Goal: Task Accomplishment & Management: Use online tool/utility

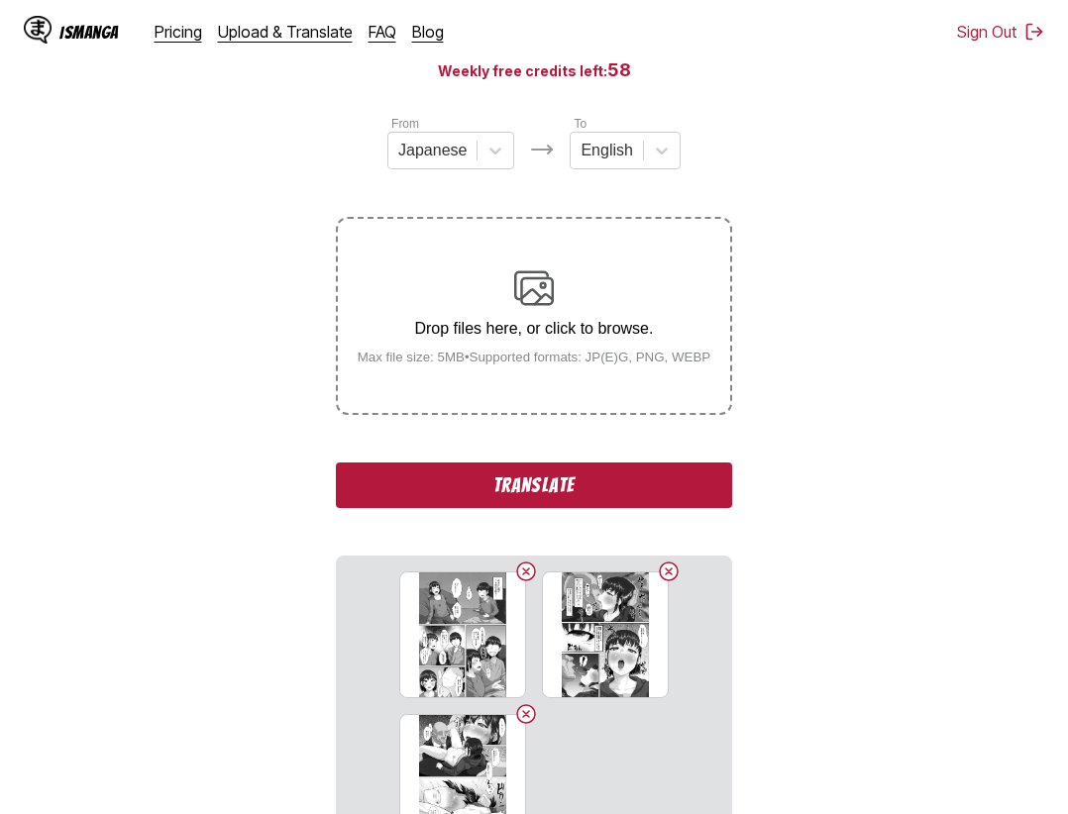
click at [612, 499] on button "Translate" at bounding box center [534, 486] width 396 height 46
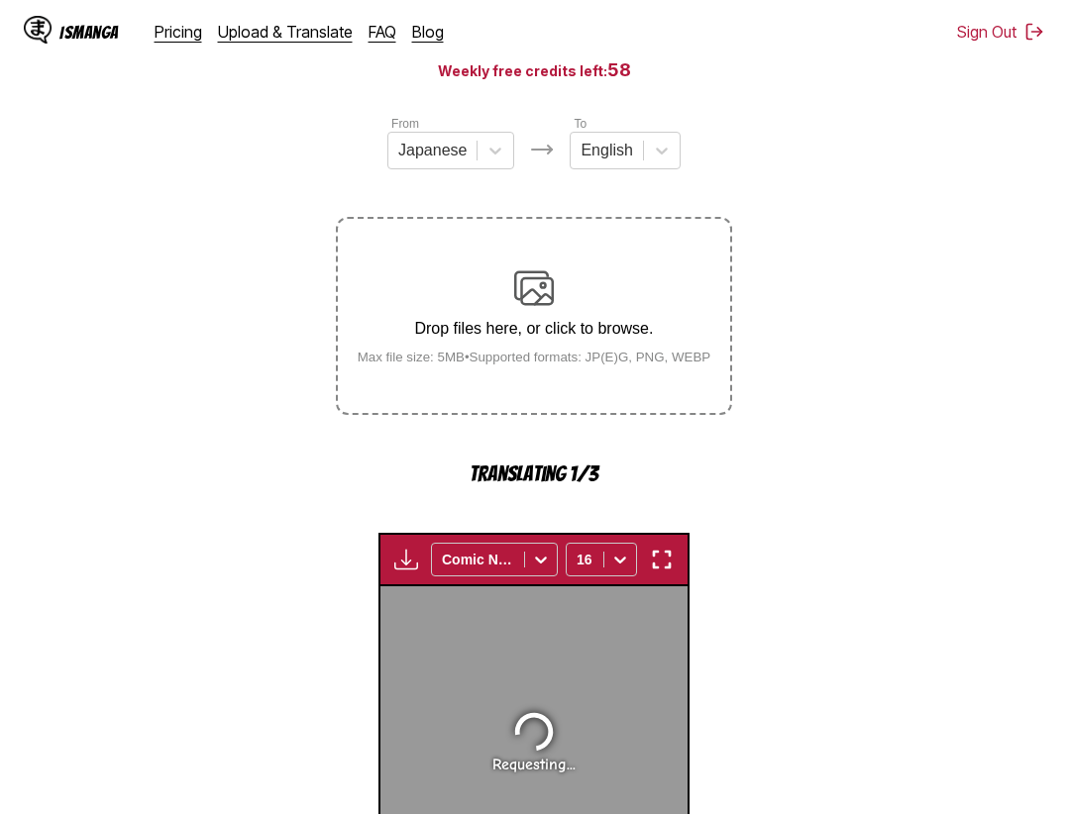
scroll to position [610, 0]
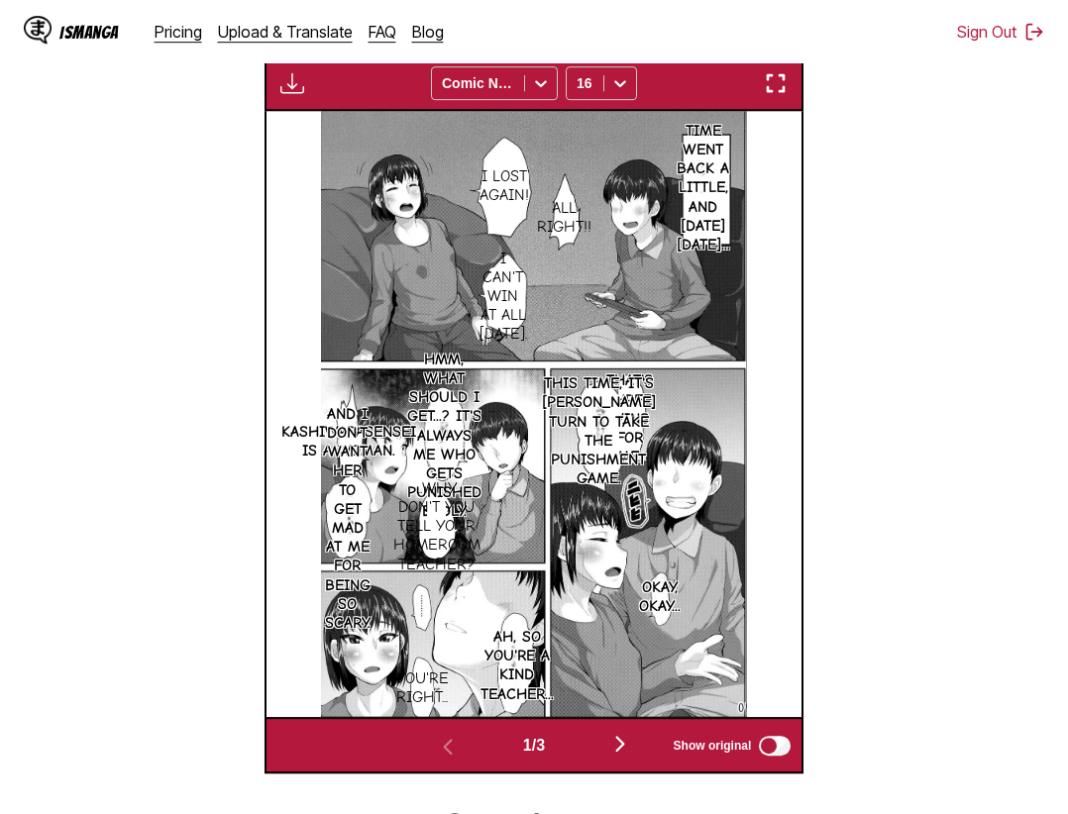
click at [786, 89] on img "button" at bounding box center [776, 83] width 24 height 24
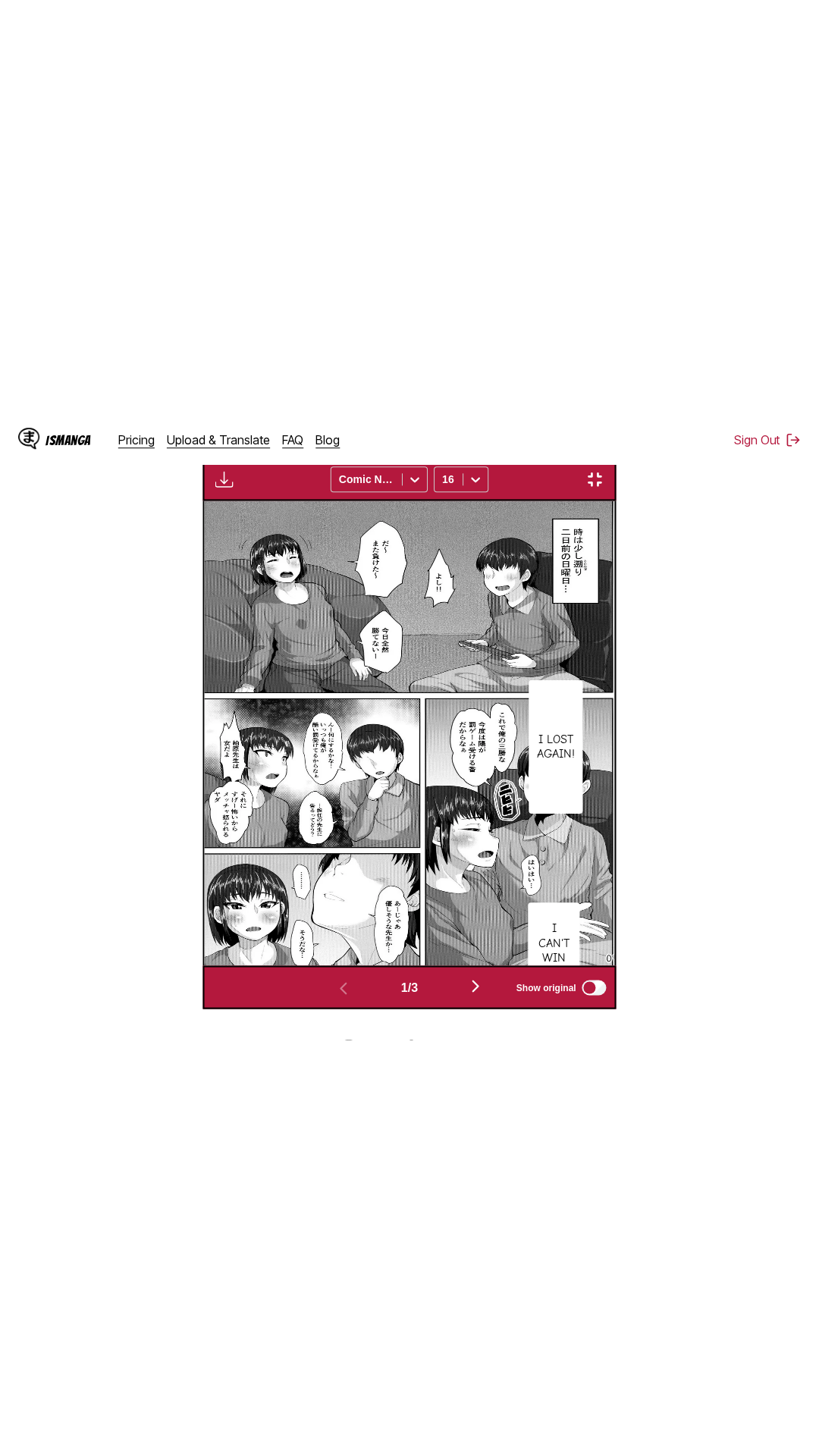
scroll to position [96, 0]
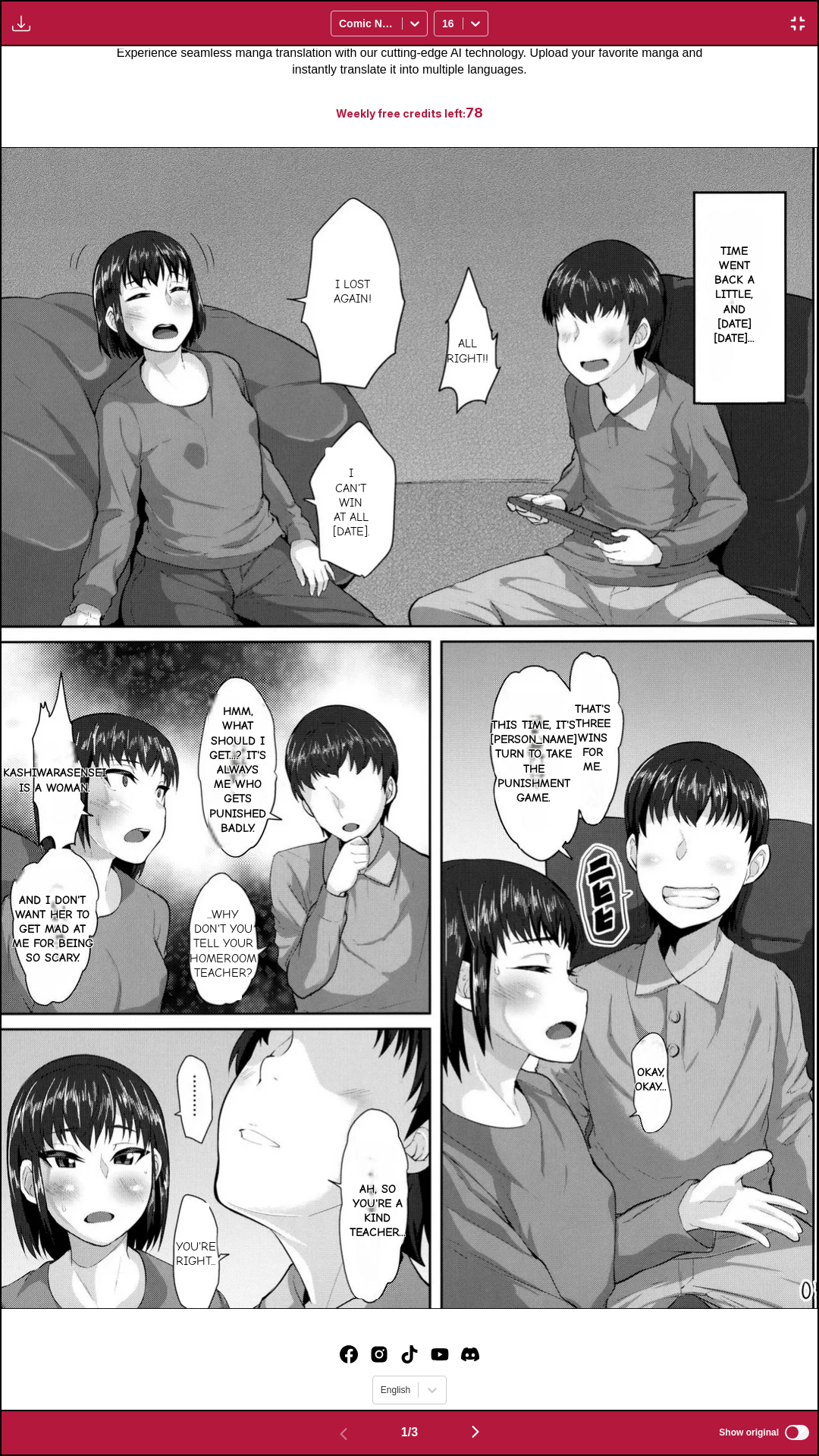
click at [644, 0] on div "Download Panel Download All Comic Neue 16" at bounding box center [410, 23] width 819 height 46
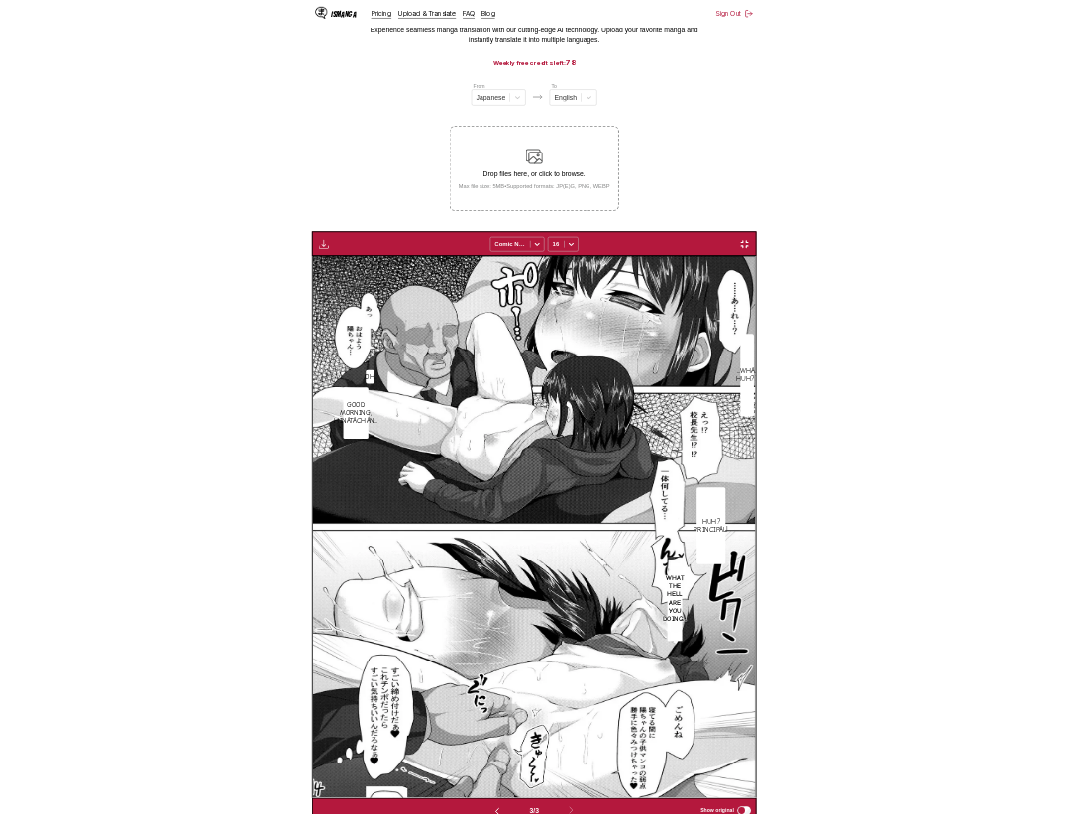
scroll to position [0, 1071]
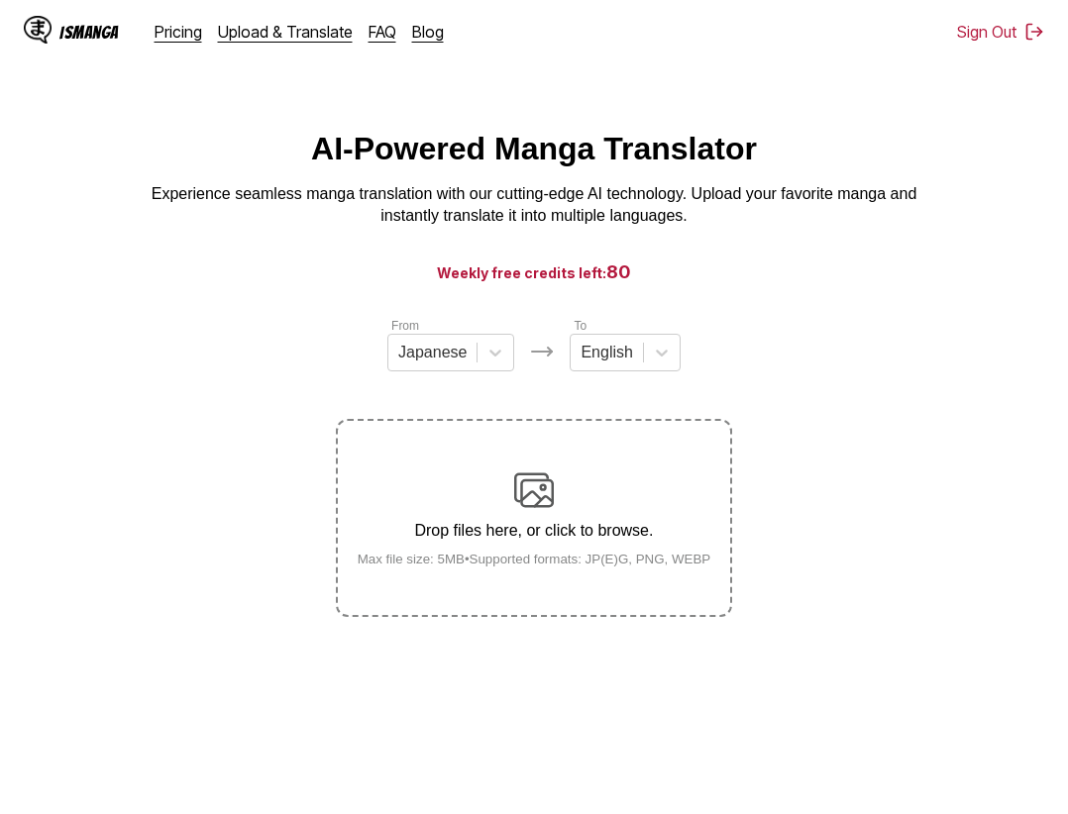
scroll to position [234, 0]
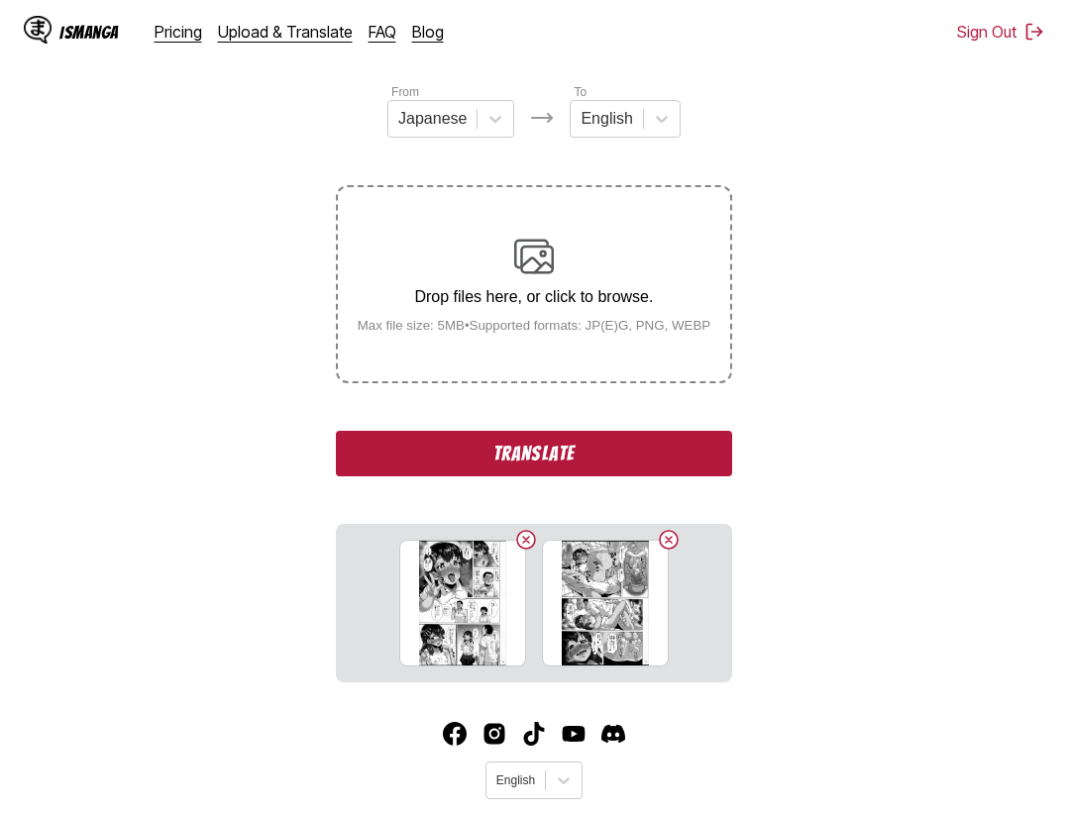
click at [578, 460] on button "Translate" at bounding box center [534, 454] width 396 height 46
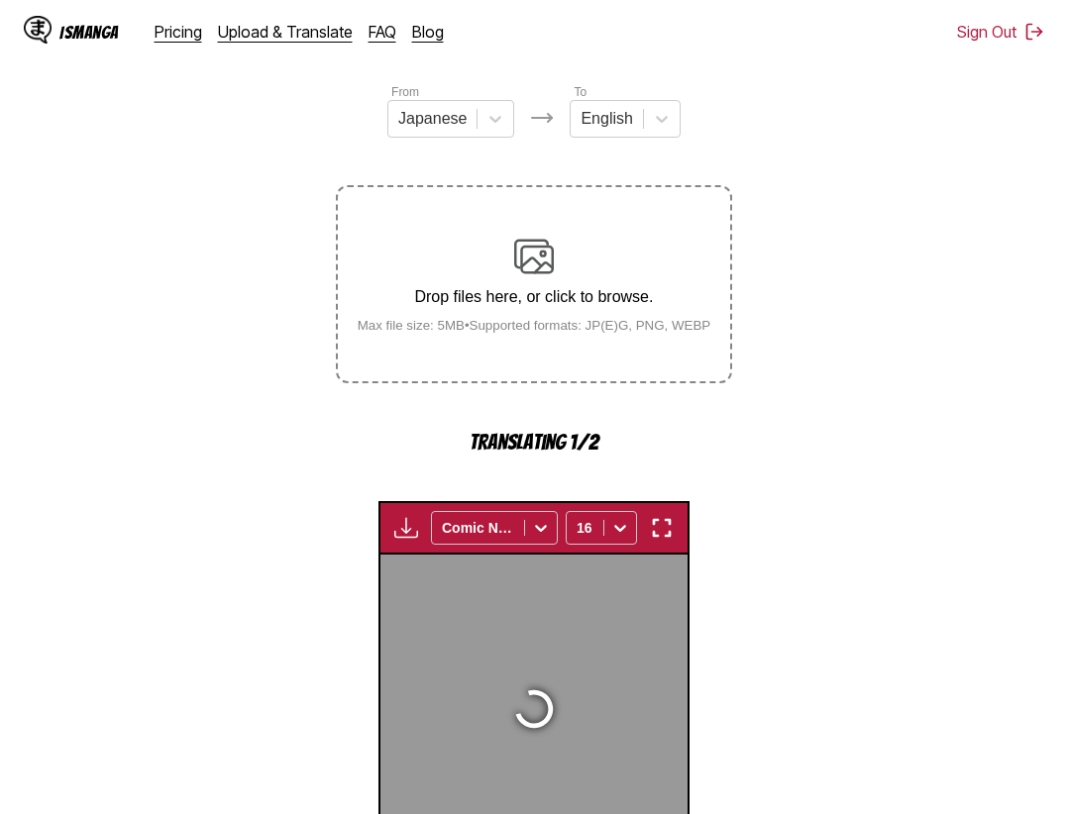
scroll to position [610, 0]
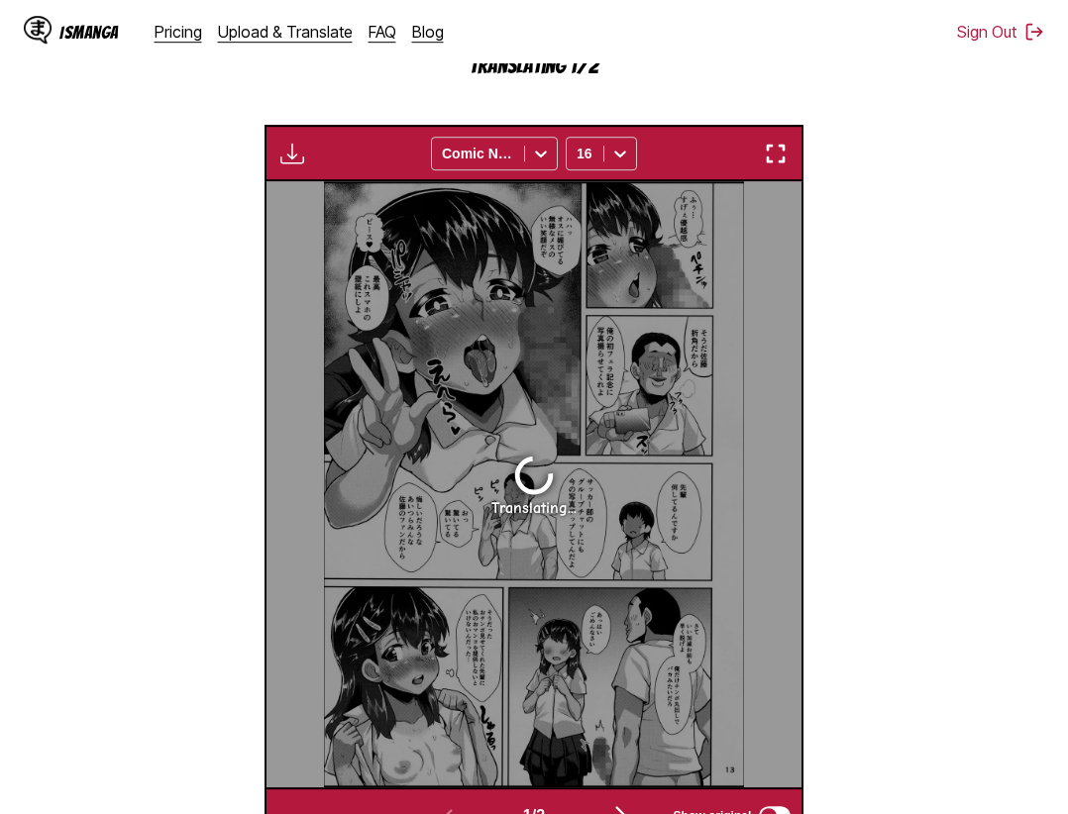
click at [770, 154] on img "button" at bounding box center [776, 154] width 24 height 24
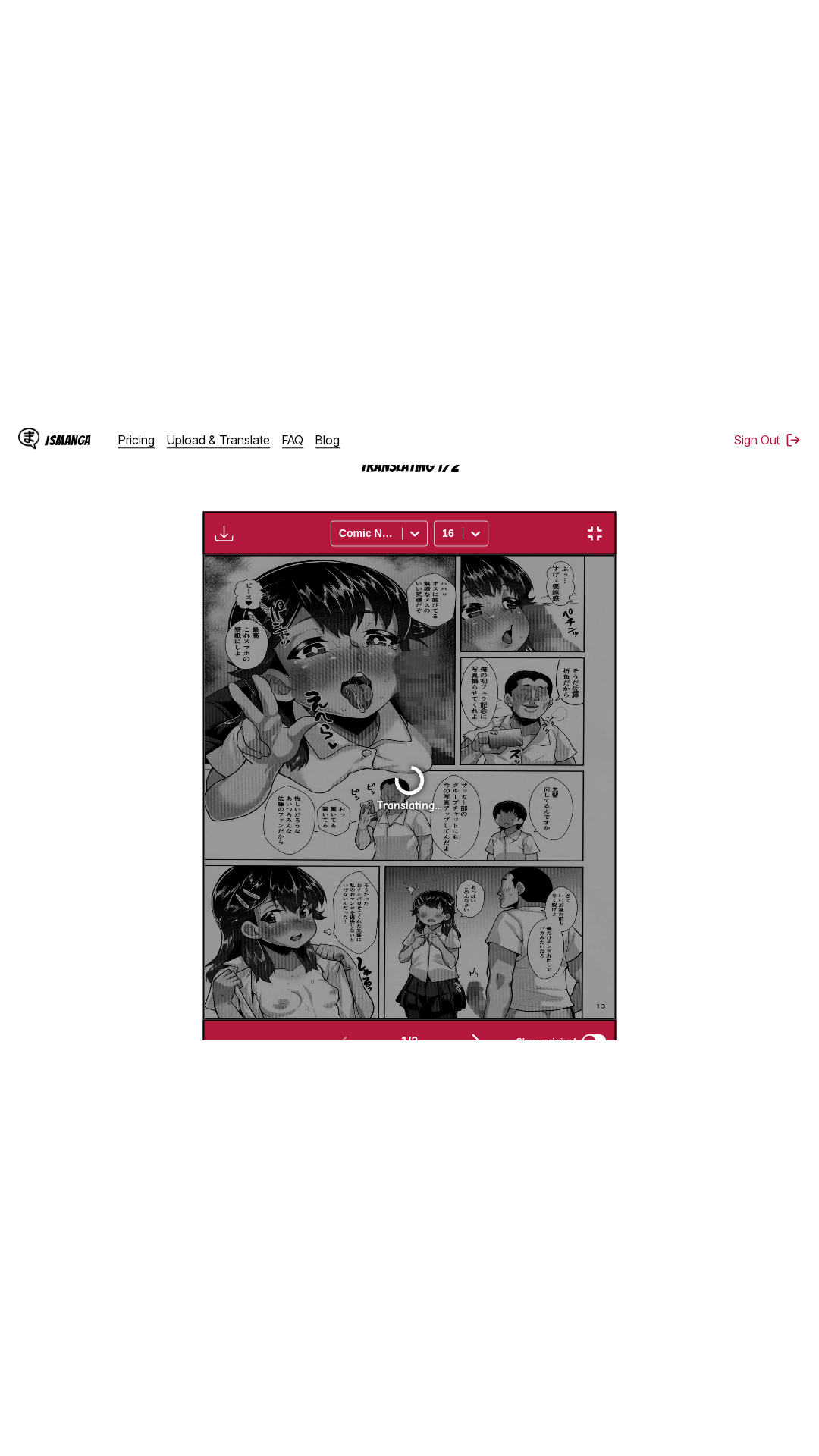
scroll to position [96, 0]
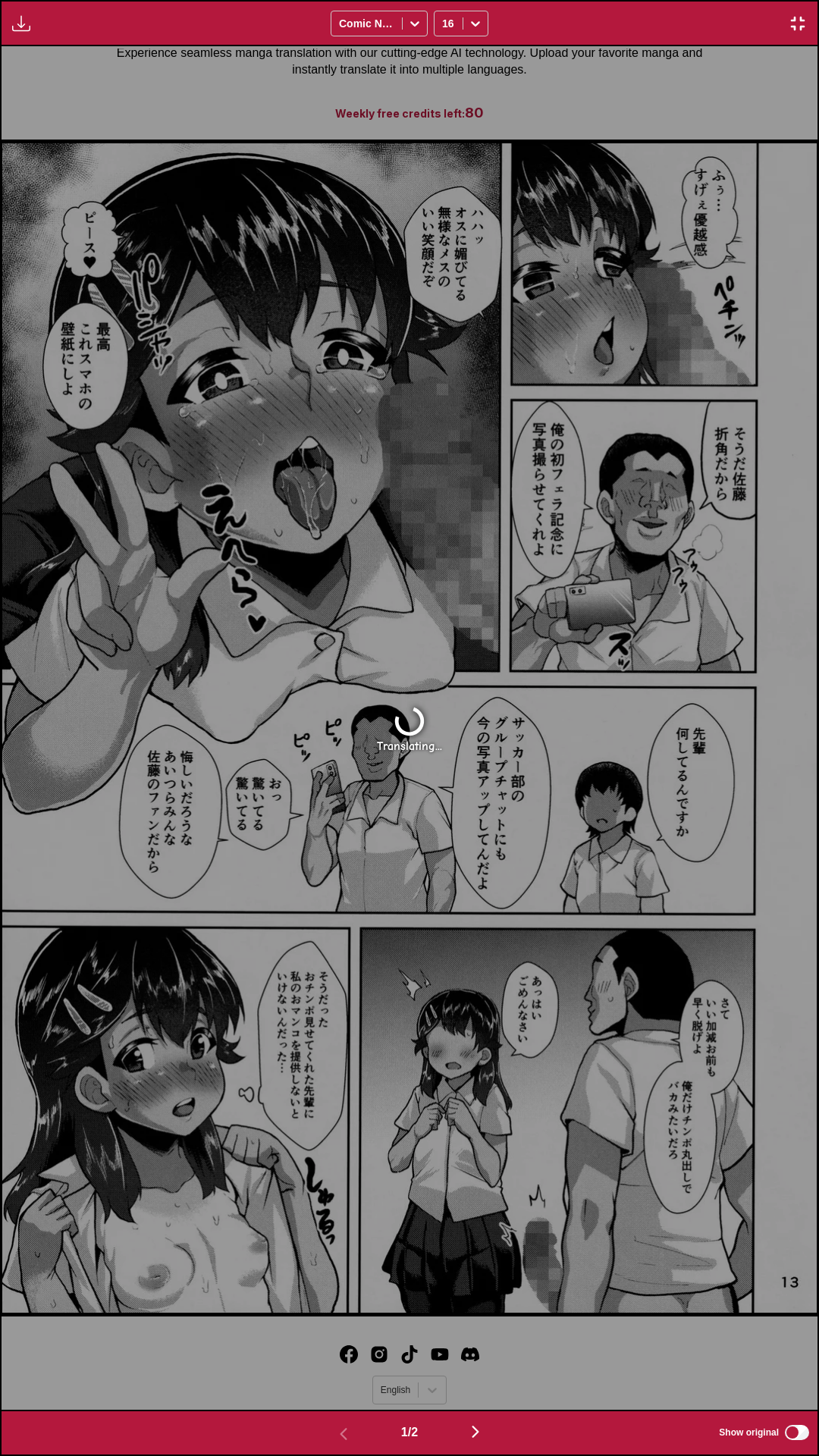
click at [654, 0] on div "Waiting for translations to be done... Comic Neue 16" at bounding box center [410, 23] width 819 height 46
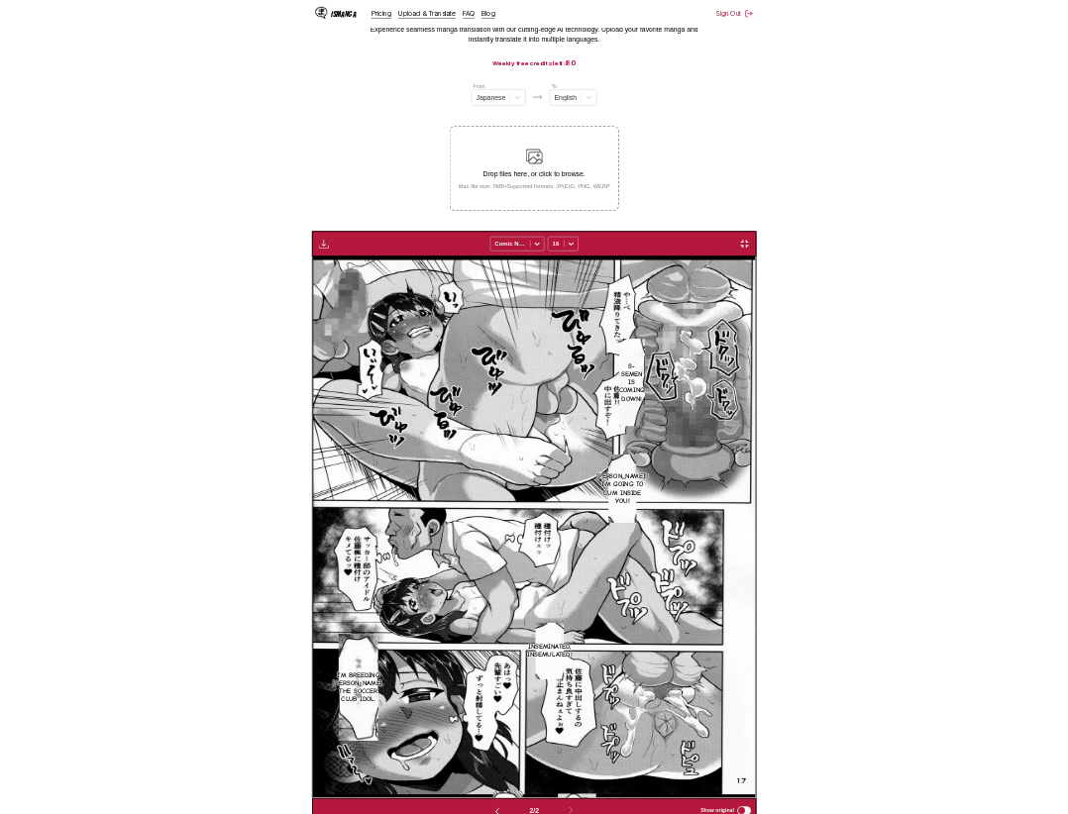
scroll to position [0, 535]
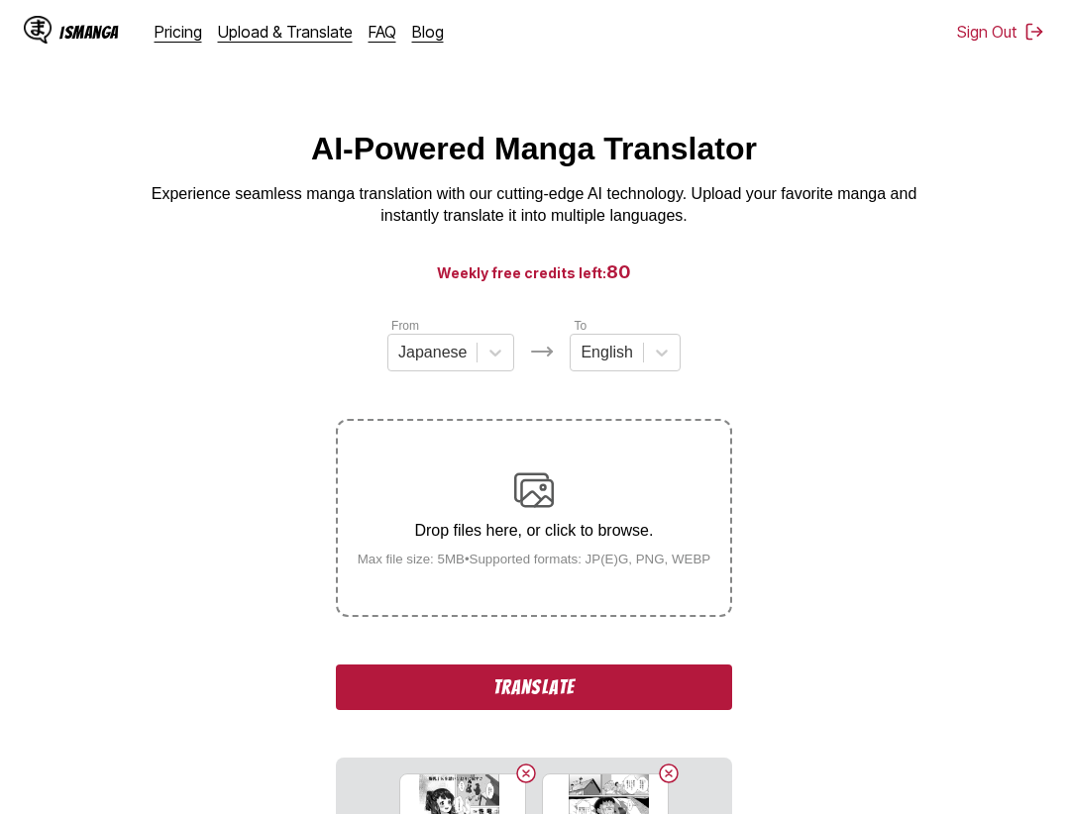
click at [630, 686] on button "Translate" at bounding box center [534, 688] width 396 height 46
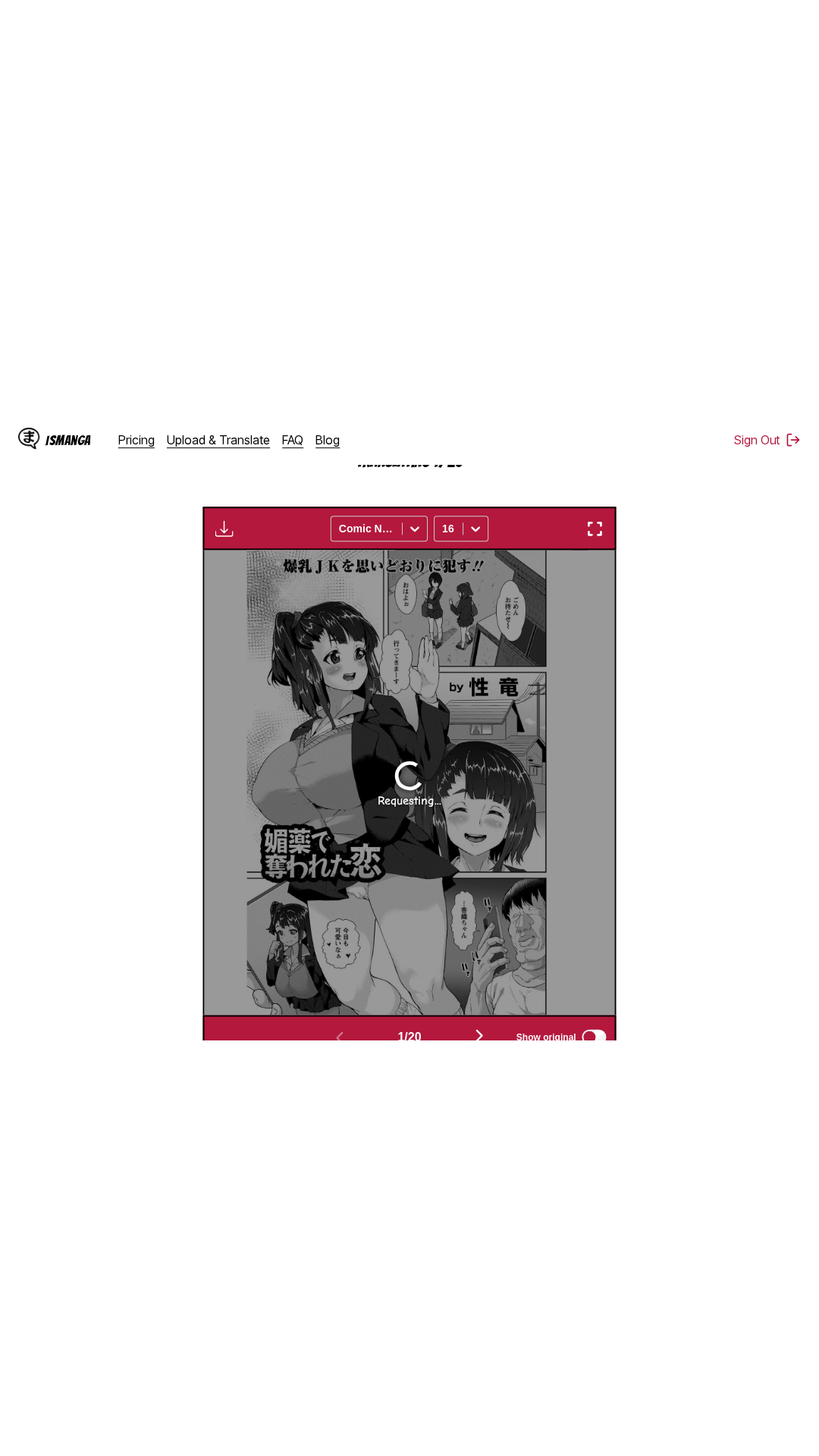
scroll to position [85, 0]
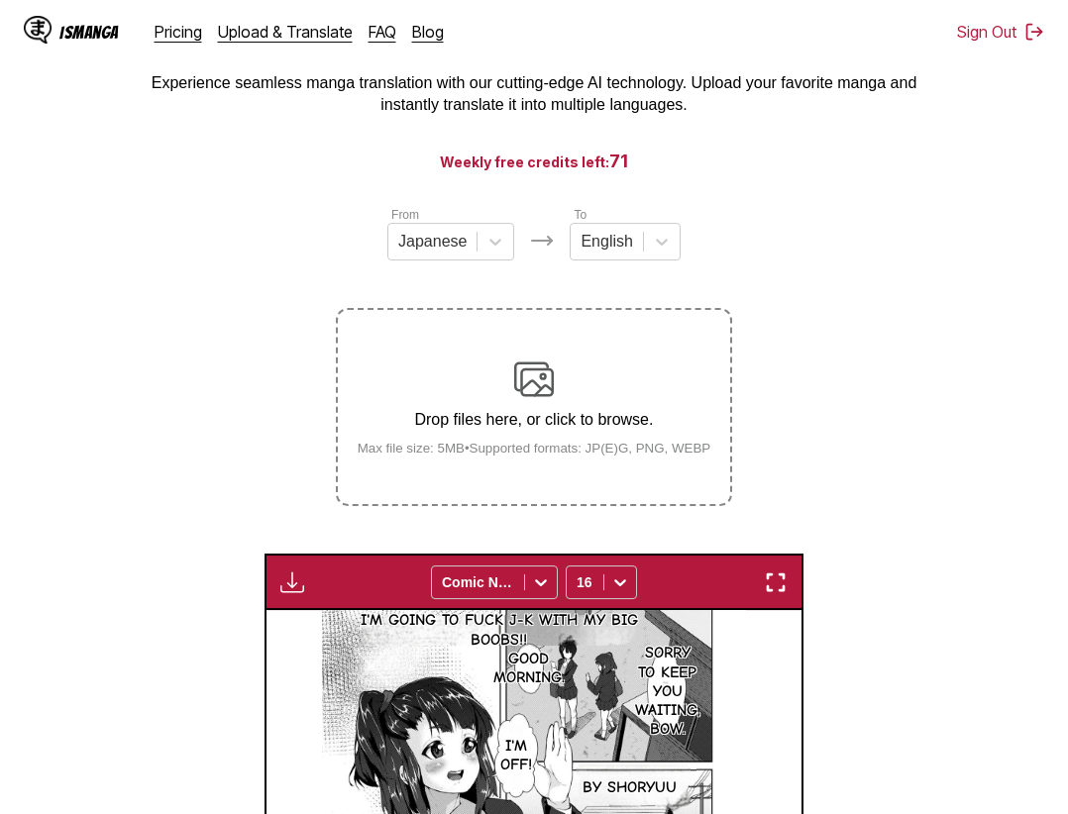
click at [775, 576] on img "button" at bounding box center [776, 583] width 24 height 24
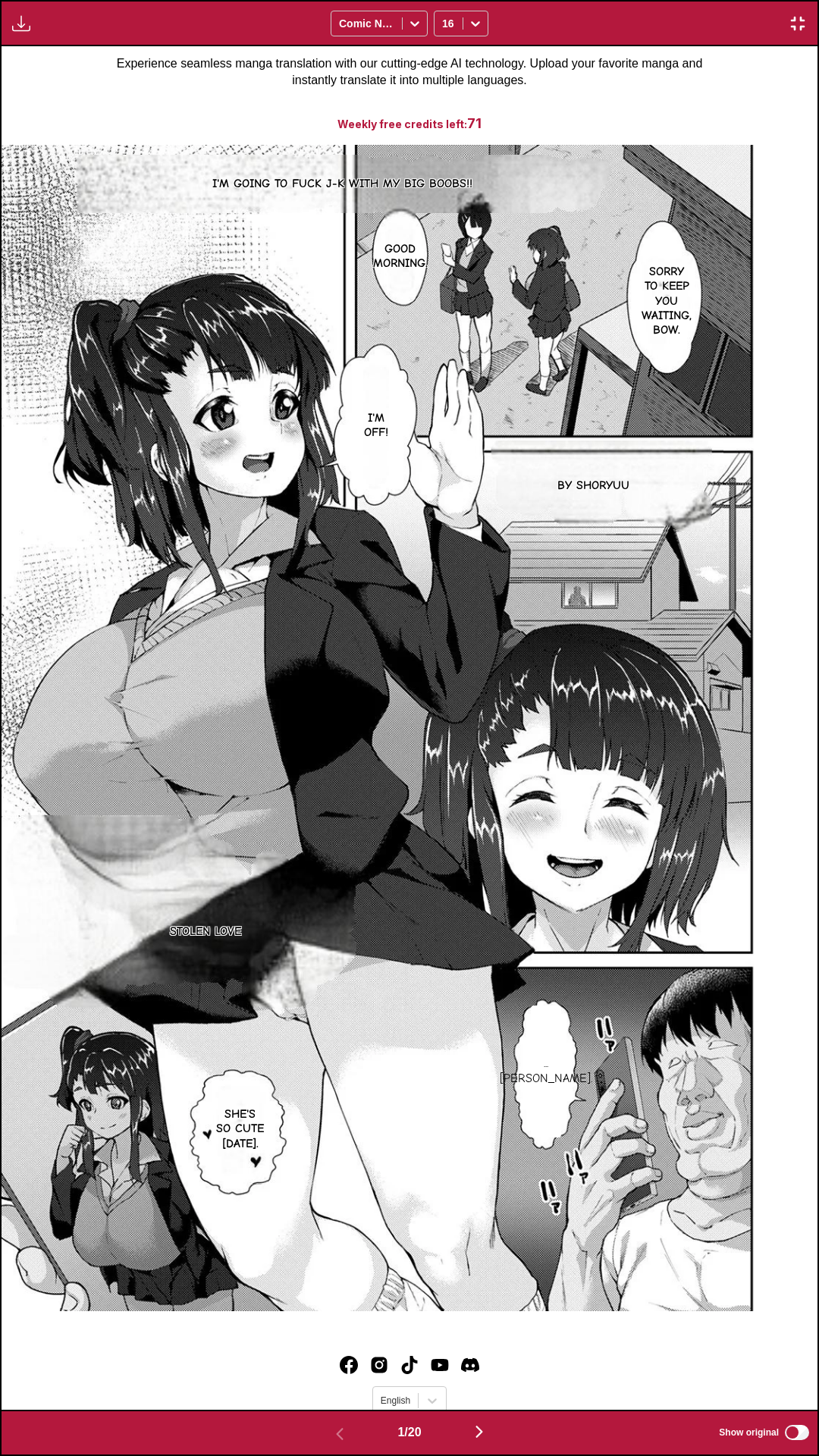
click at [538, 21] on div "Download Panel Download All Comic Neue 16" at bounding box center [410, 23] width 819 height 46
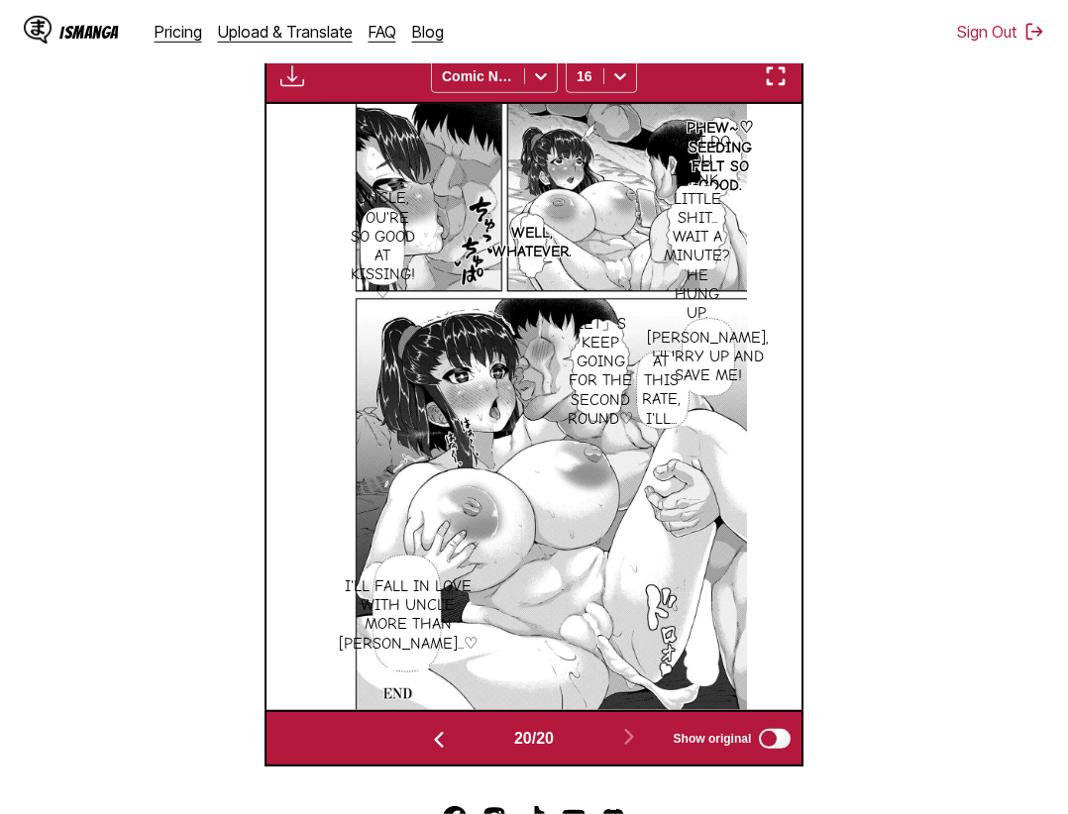
scroll to position [757, 0]
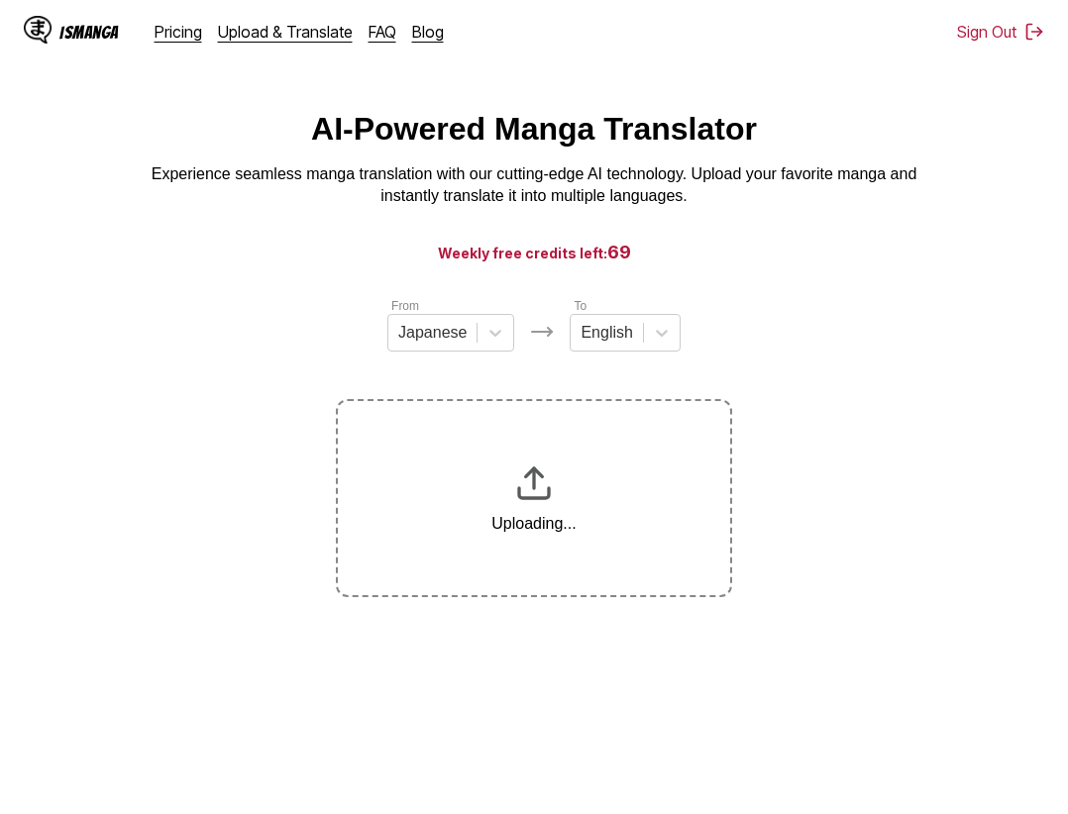
scroll to position [222, 0]
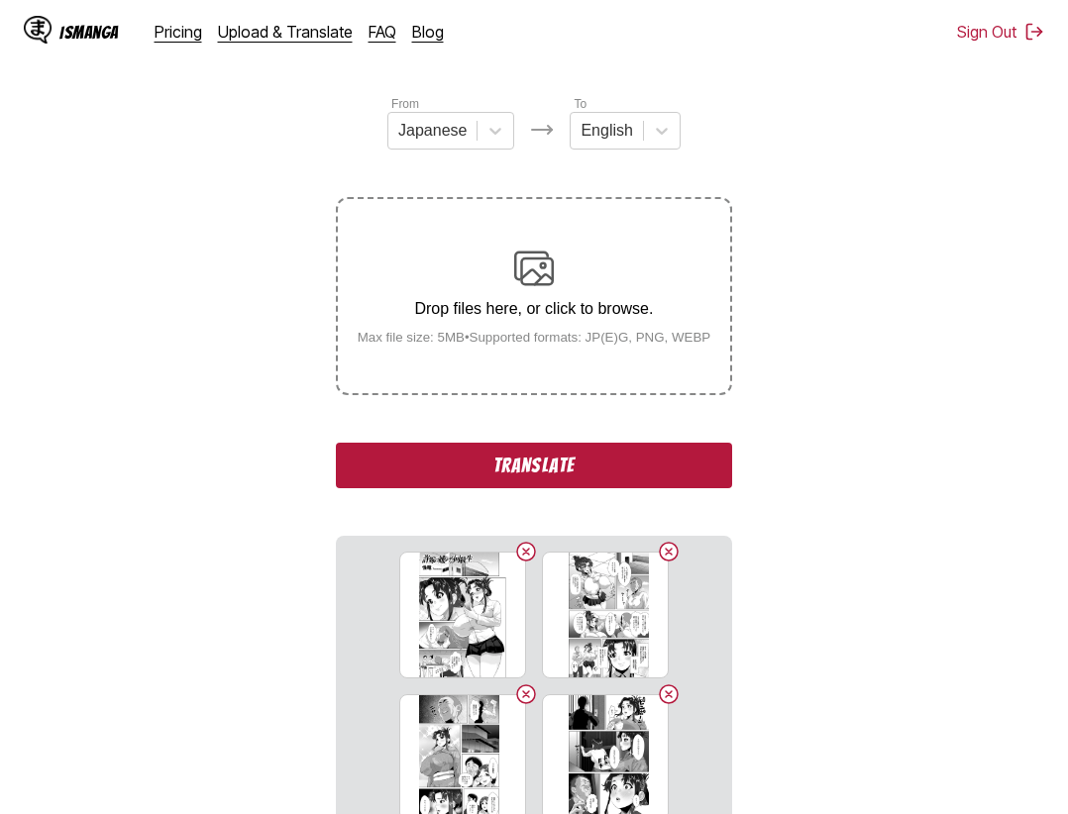
click at [567, 458] on button "Translate" at bounding box center [534, 466] width 396 height 46
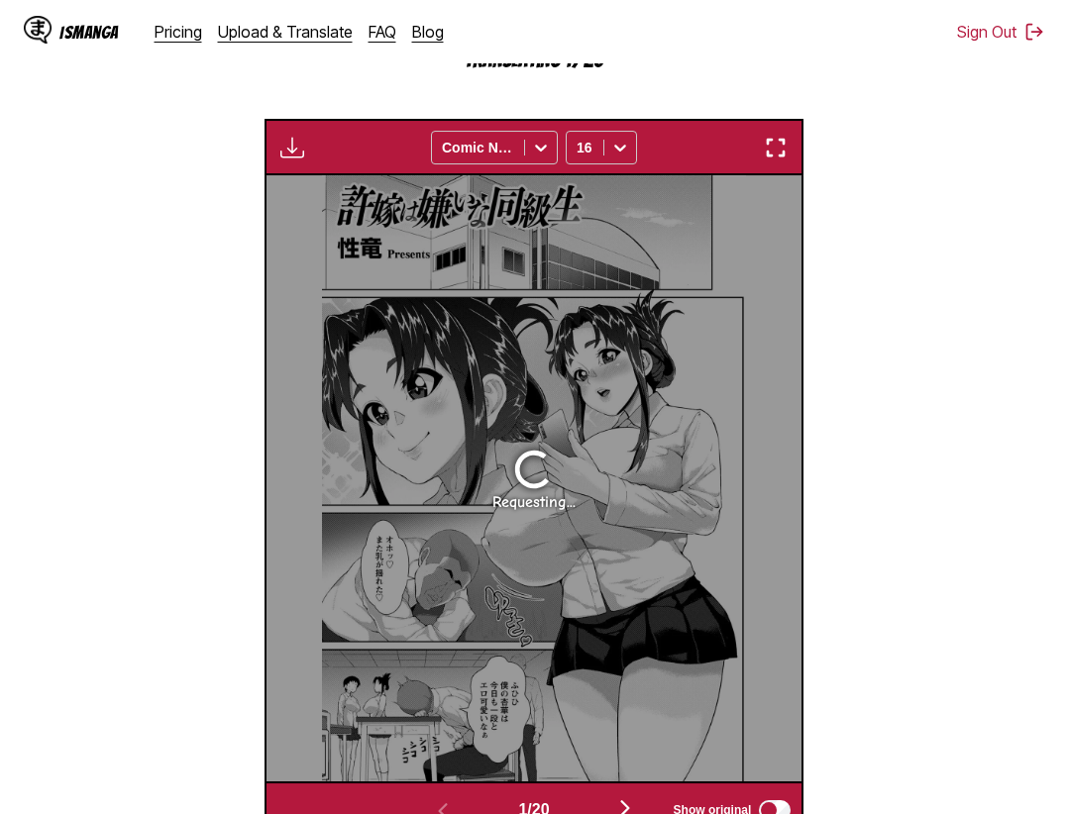
scroll to position [414, 0]
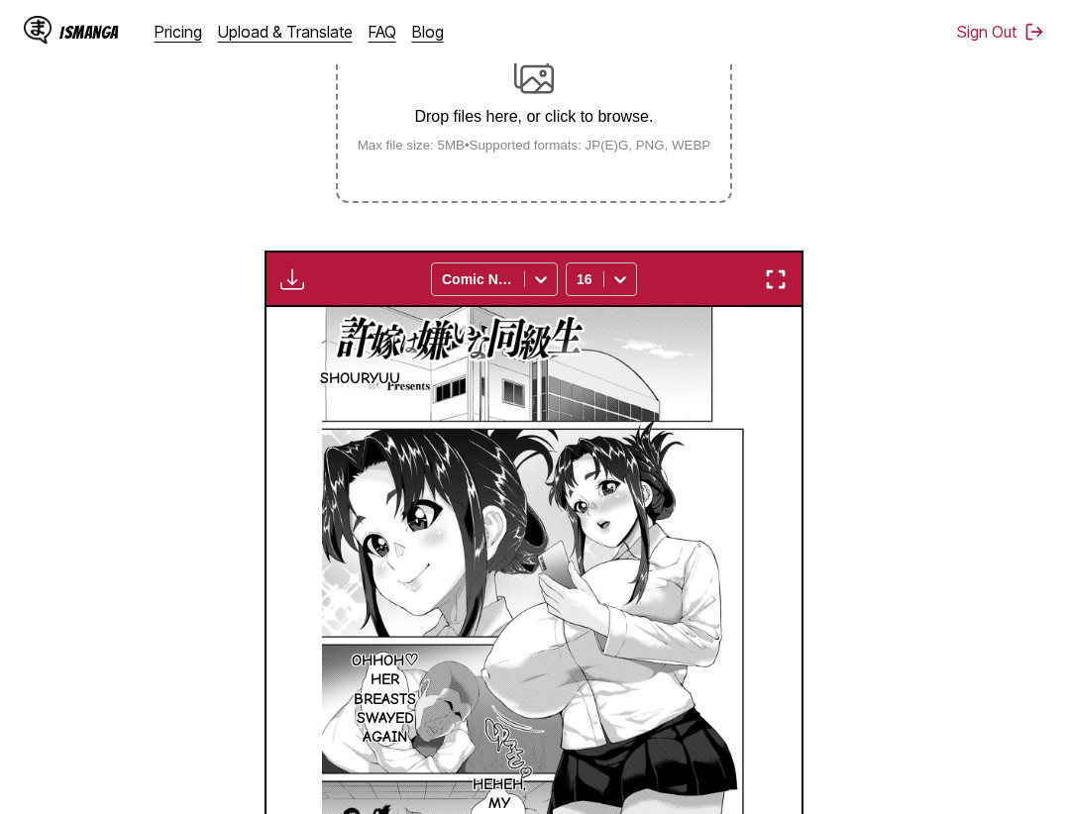
click at [795, 267] on div "Download Panel Download All Comic Neue 16" at bounding box center [534, 279] width 540 height 56
click at [790, 278] on button "button" at bounding box center [776, 279] width 36 height 26
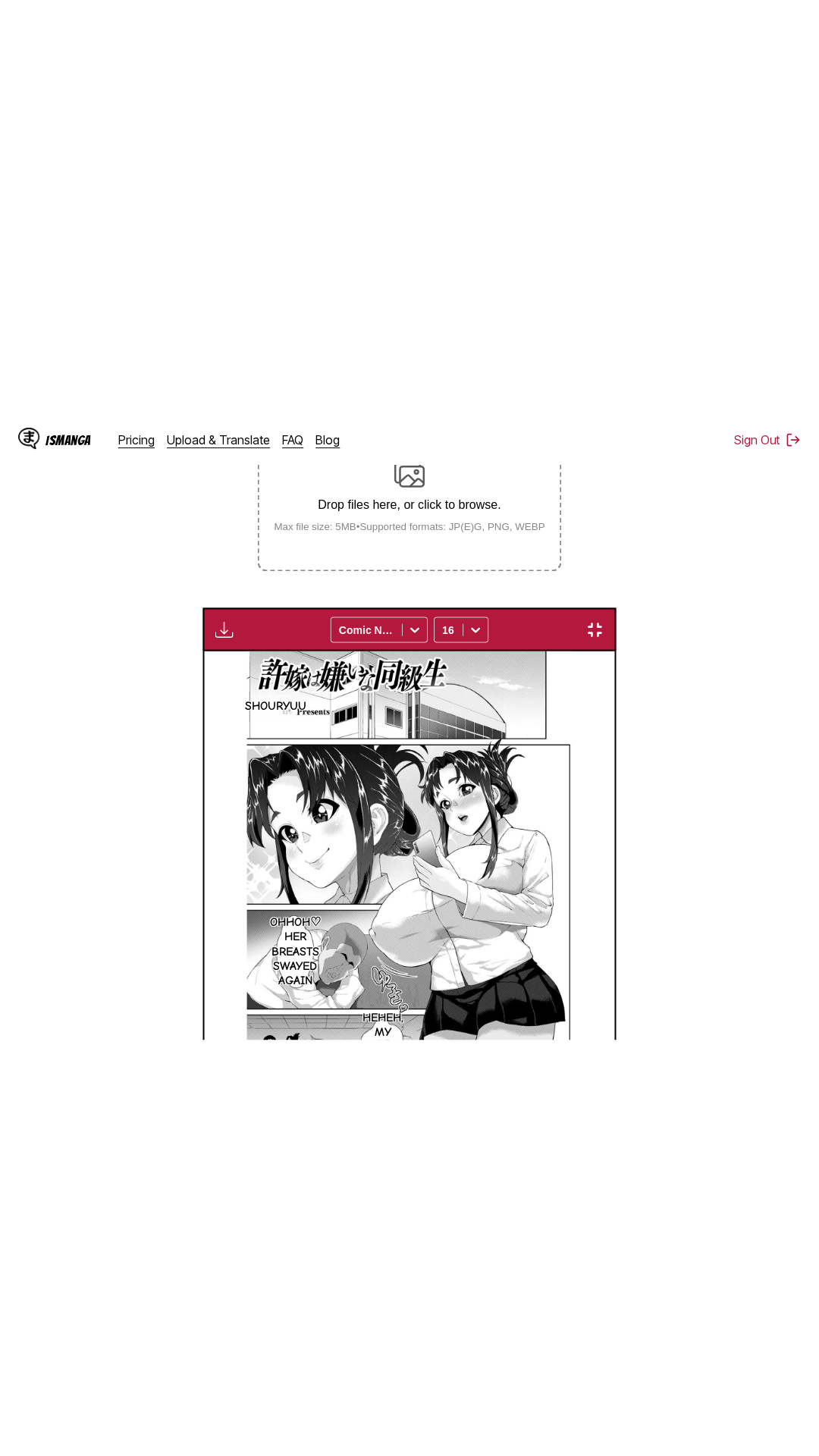
scroll to position [96, 0]
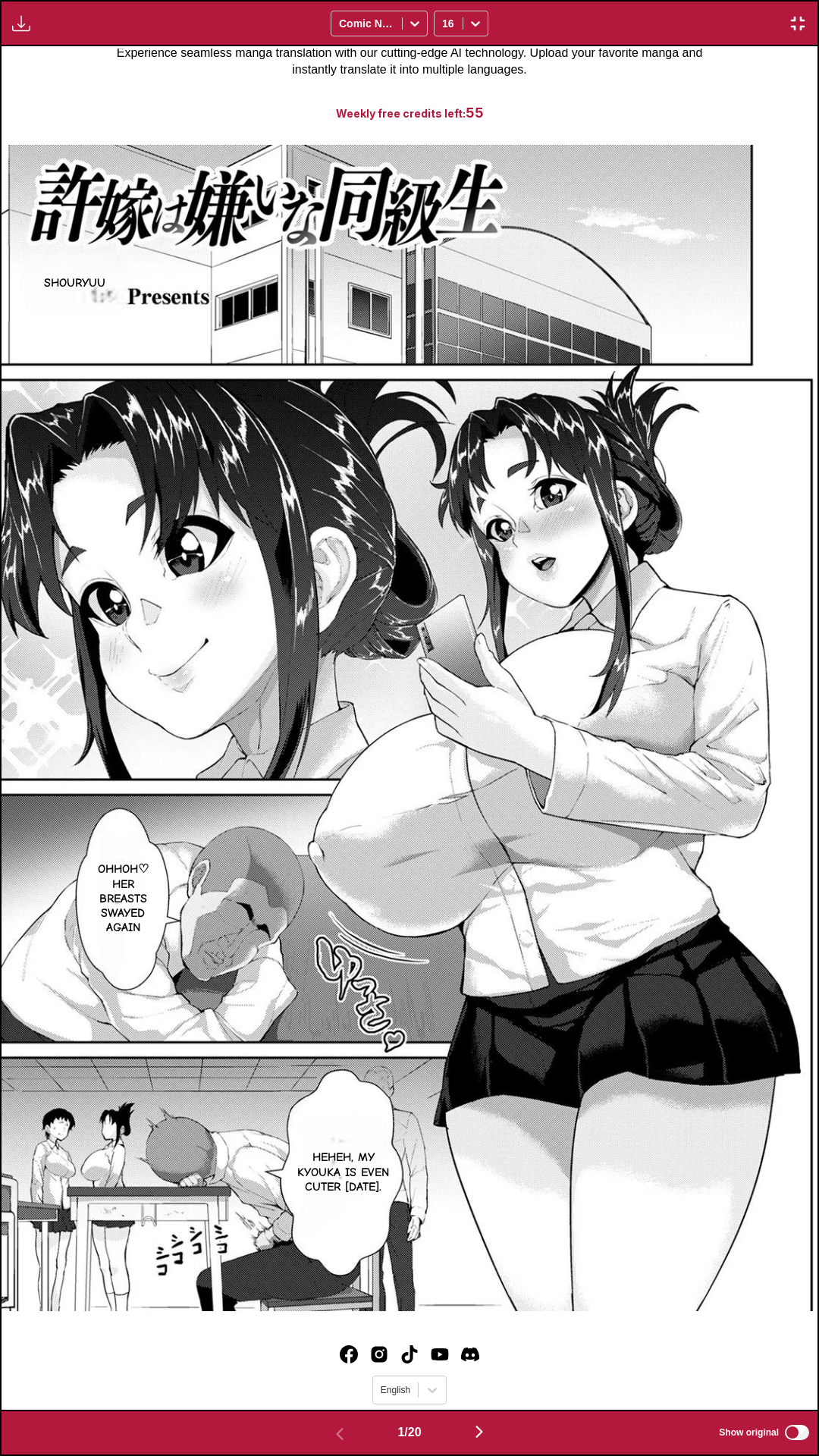
click at [654, 0] on div "Download Panel Download All Comic Neue 16" at bounding box center [410, 23] width 819 height 46
click at [674, 0] on div "Download Panel Download All Comic Neue 16" at bounding box center [410, 23] width 819 height 46
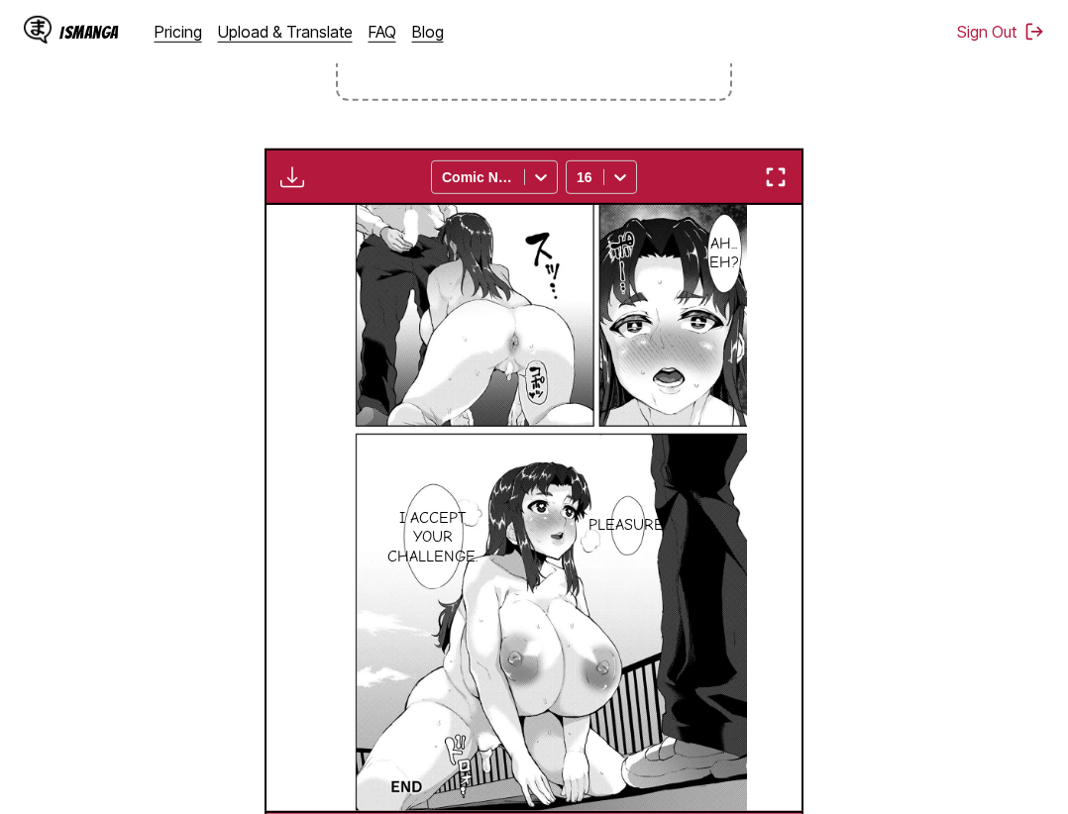
scroll to position [718, 0]
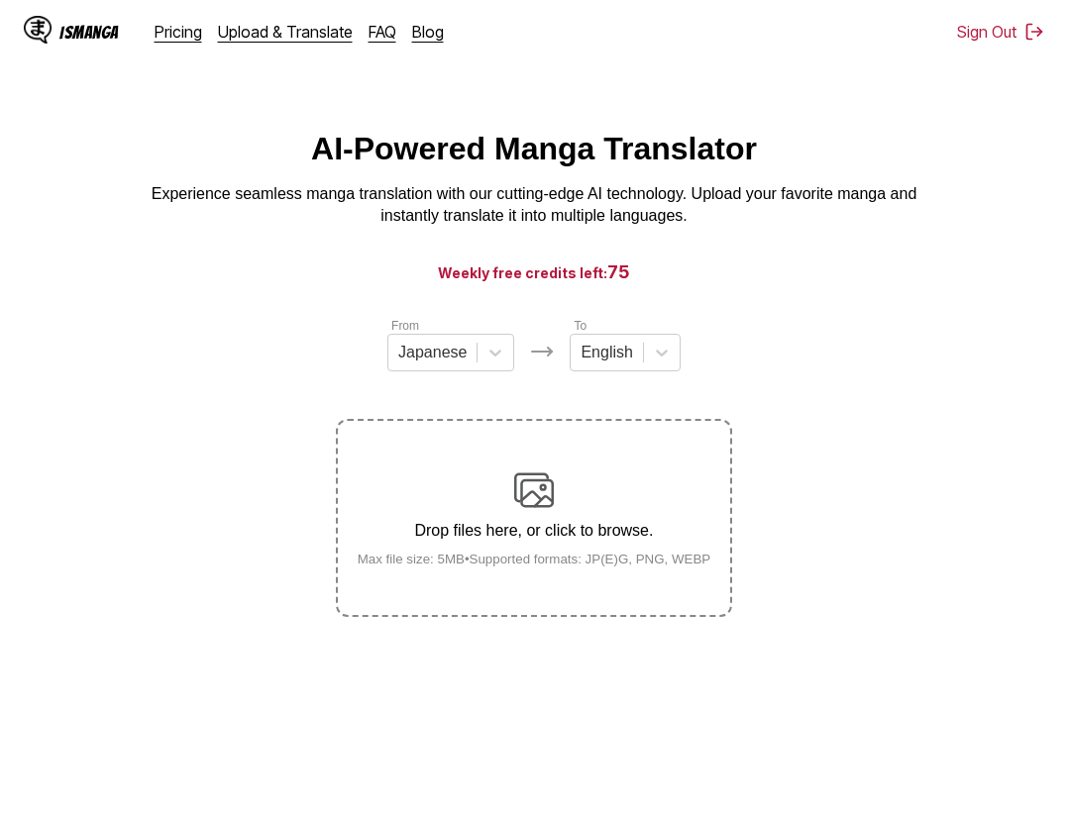
scroll to position [20, 0]
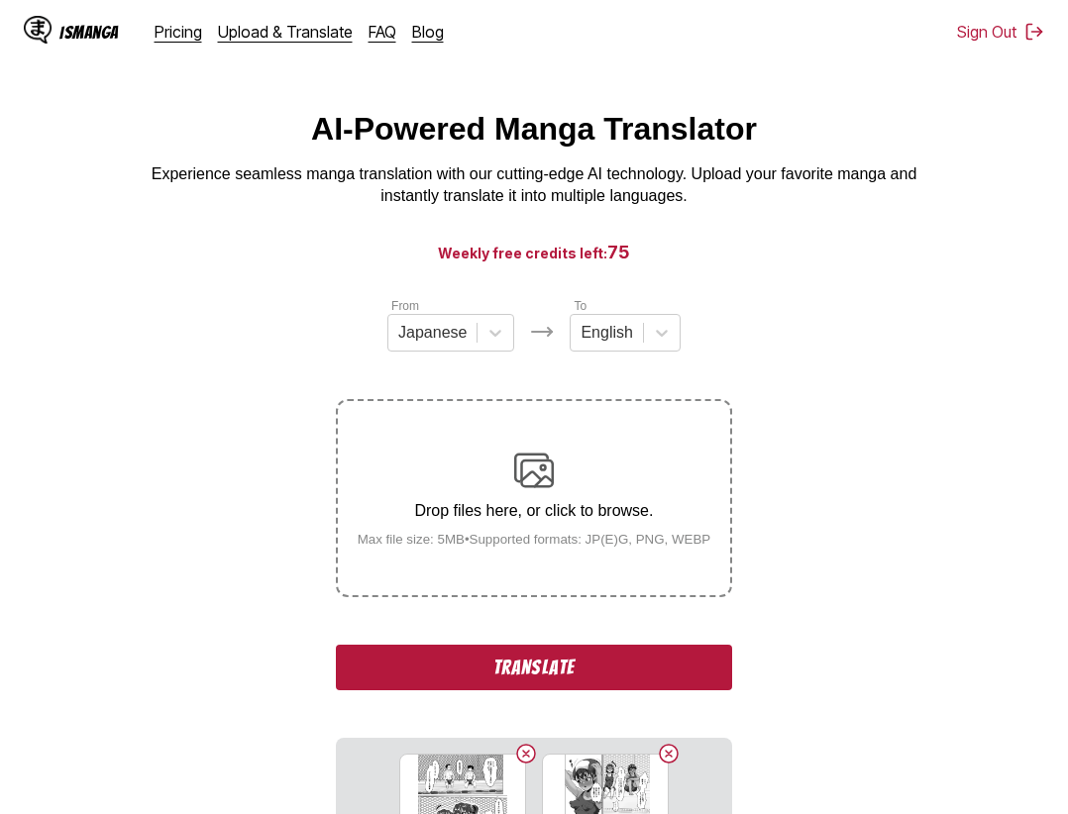
click at [649, 664] on button "Translate" at bounding box center [534, 668] width 396 height 46
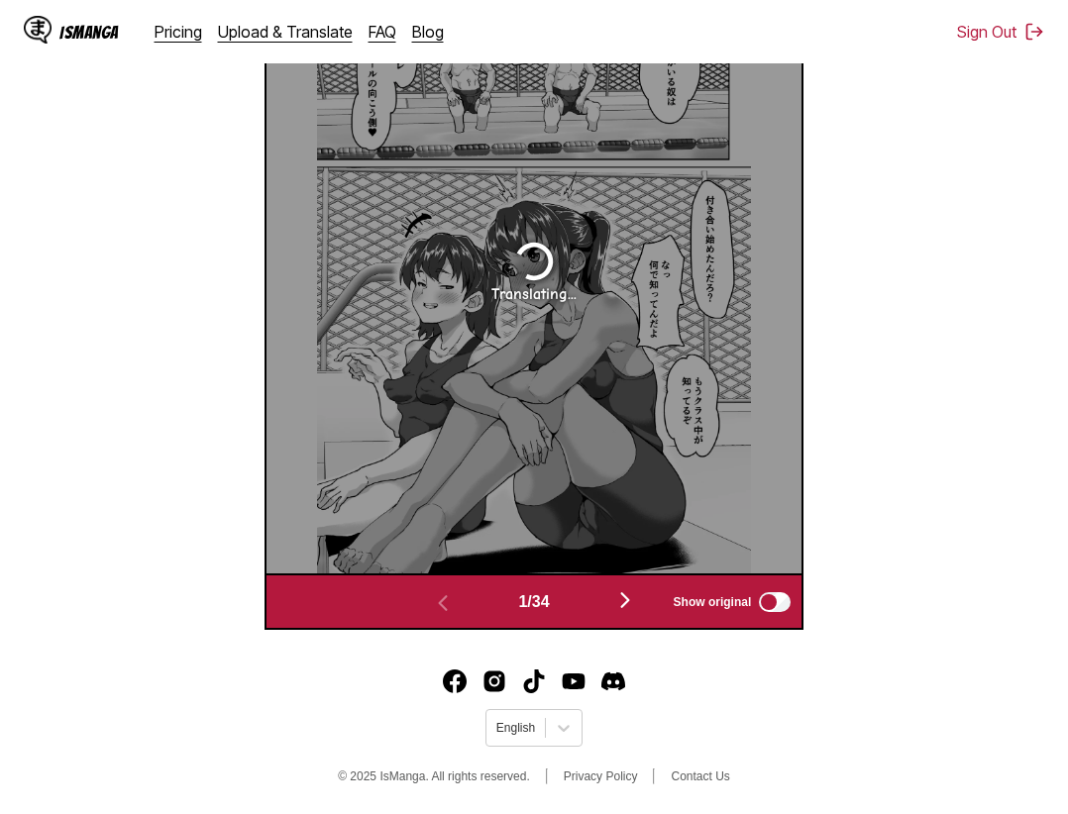
scroll to position [322, 0]
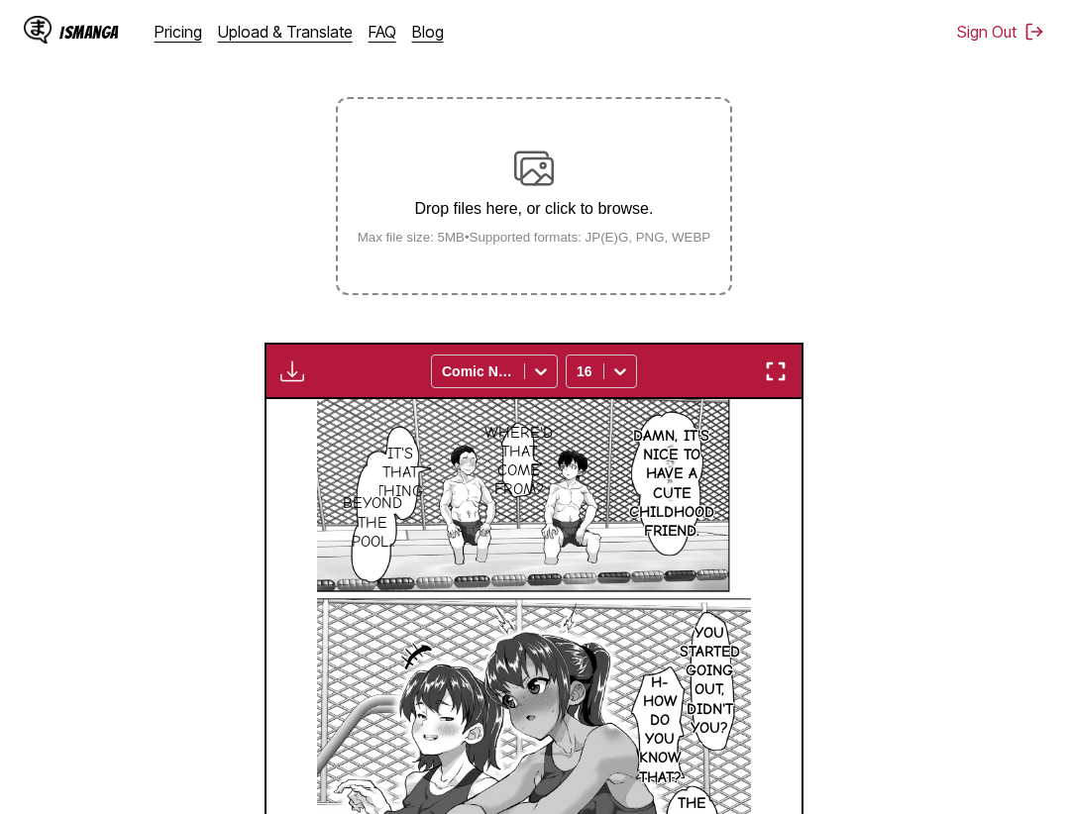
click at [779, 367] on img "button" at bounding box center [776, 372] width 24 height 24
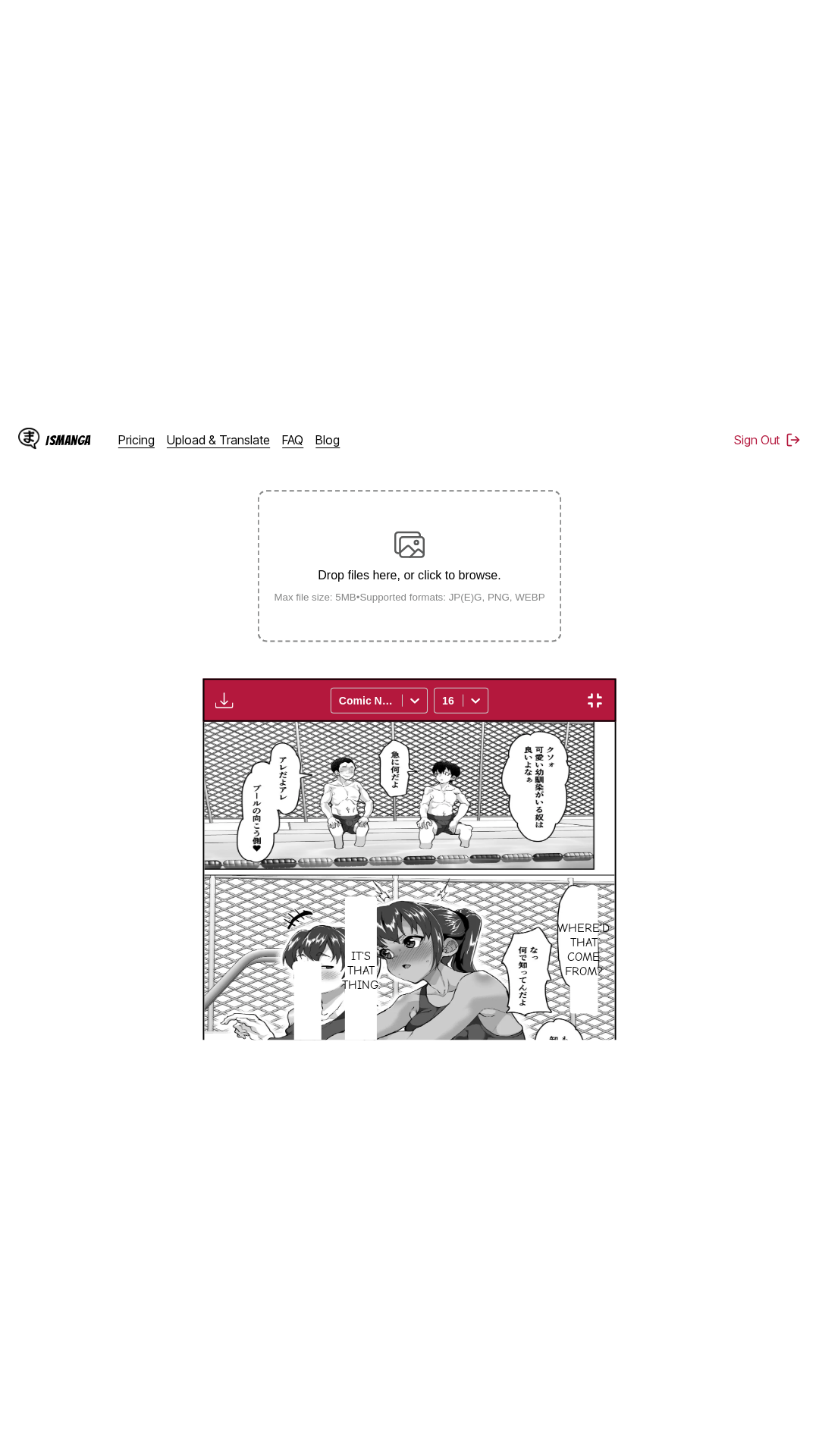
scroll to position [96, 0]
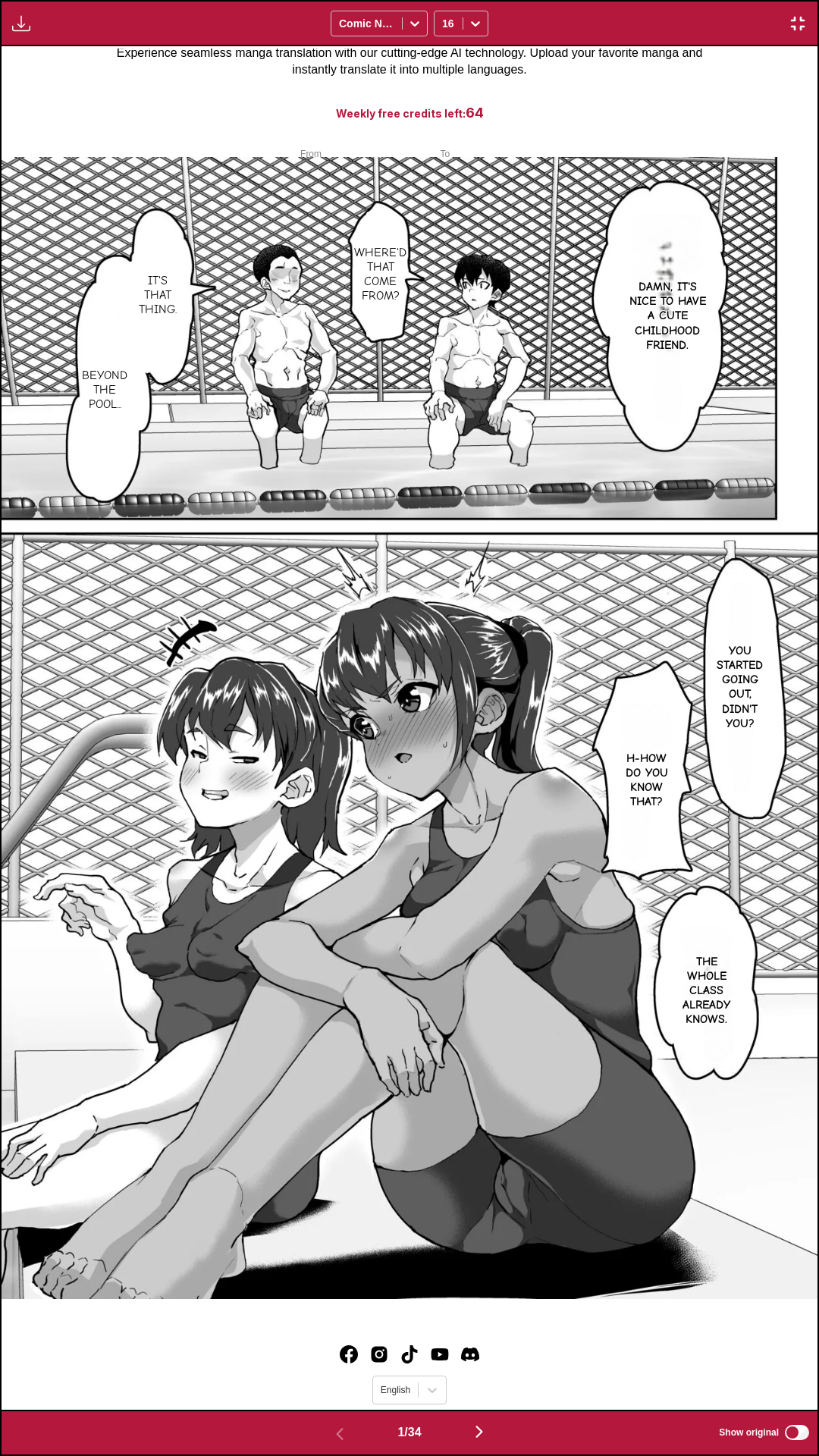
click at [599, 0] on div "Download Panel Download All Comic Neue 16" at bounding box center [410, 23] width 819 height 46
click at [708, 0] on div "Download Panel Download All Comic Neue 16" at bounding box center [410, 23] width 819 height 46
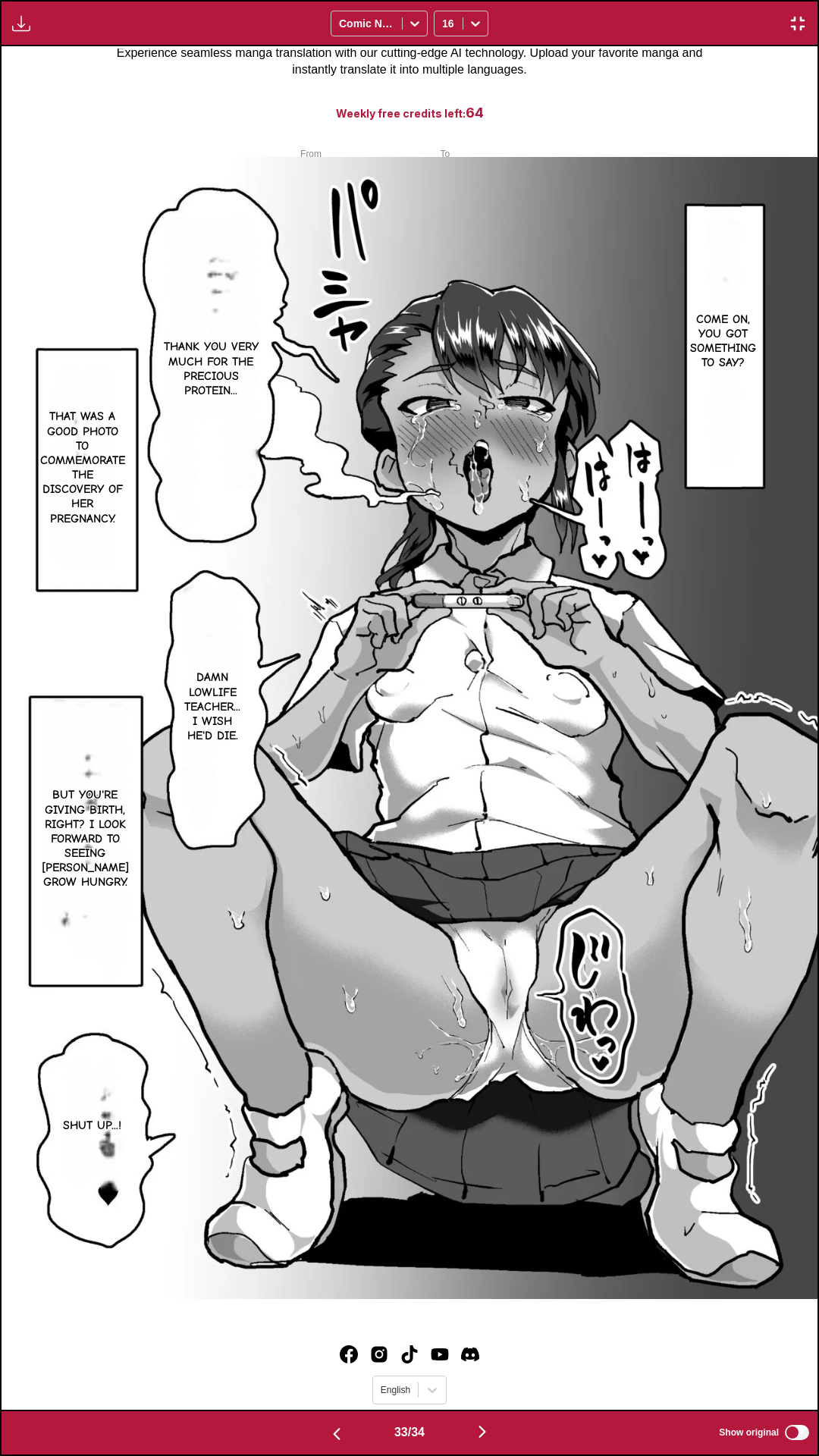
scroll to position [0, 0]
